Goal: Task Accomplishment & Management: Use online tool/utility

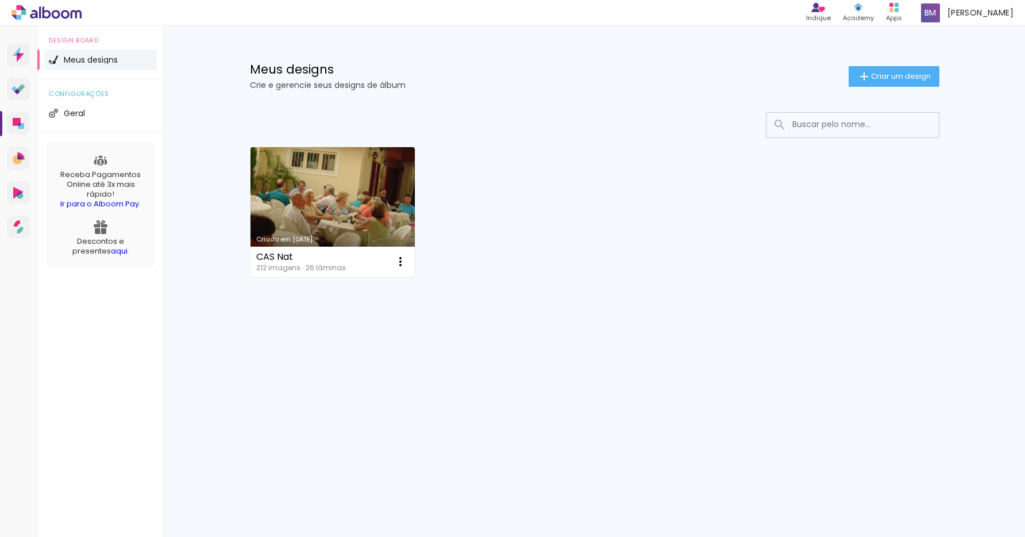
click at [302, 213] on link "Criado em [DATE]" at bounding box center [332, 212] width 165 height 130
